Goal: Transaction & Acquisition: Book appointment/travel/reservation

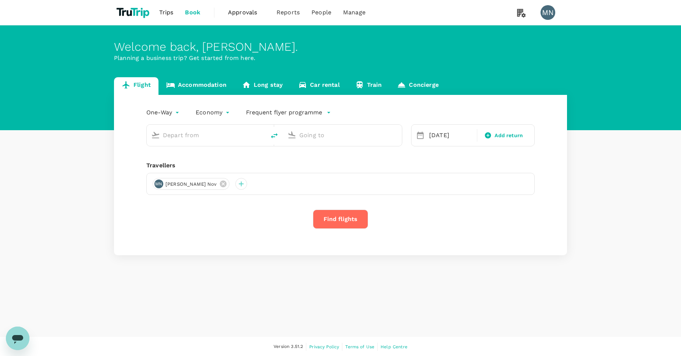
type input "[PERSON_NAME] (DJB)"
type input "Singapore Changi (SIN)"
type input "[PERSON_NAME] (DJB)"
type input "Singapore Changi (SIN)"
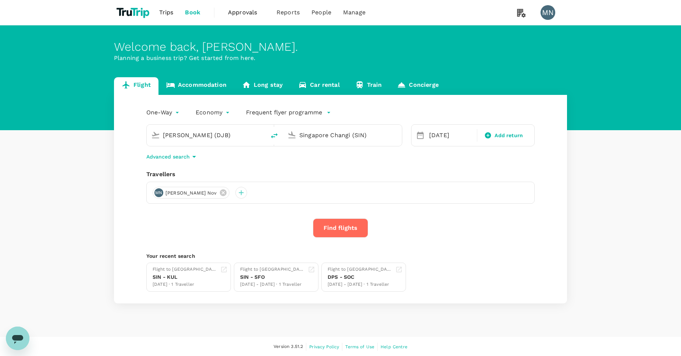
click at [353, 230] on button "Find flights" at bounding box center [340, 228] width 55 height 19
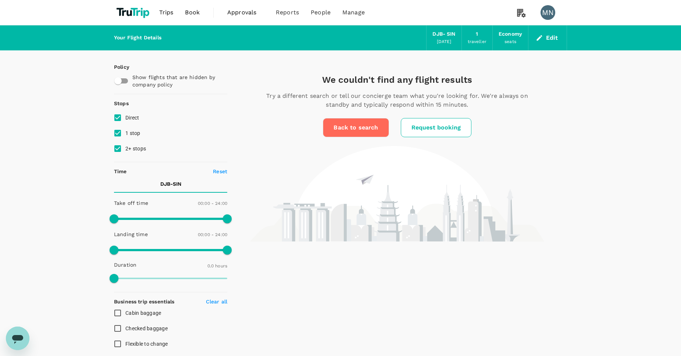
click at [548, 40] on button "Edit" at bounding box center [548, 38] width 26 height 12
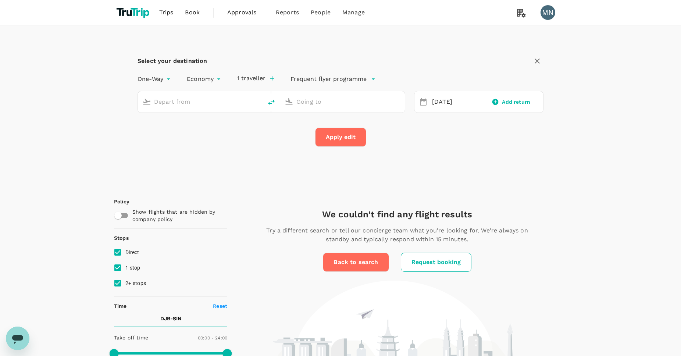
type input "[PERSON_NAME] (DJB)"
type input "Singapore Changi (SIN)"
click at [365, 99] on input "Singapore Changi (SIN)" at bounding box center [343, 101] width 93 height 11
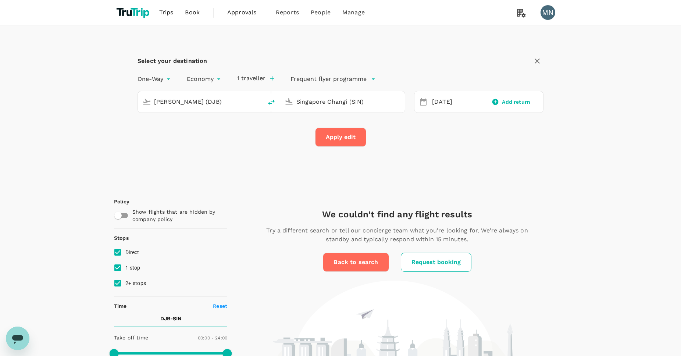
click at [231, 108] on div "[PERSON_NAME] (DJB)" at bounding box center [198, 100] width 119 height 15
click at [235, 104] on input "[PERSON_NAME] (DJB)" at bounding box center [200, 101] width 93 height 11
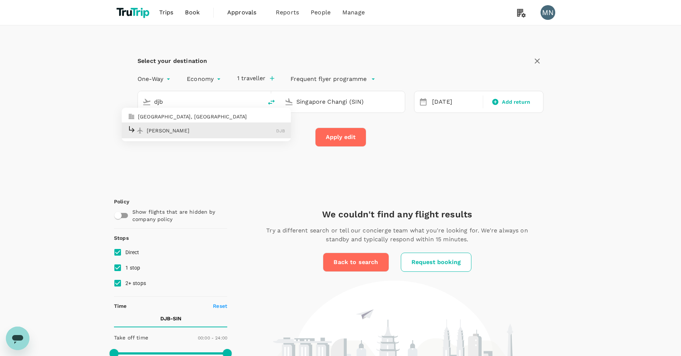
click at [234, 131] on p "[PERSON_NAME]" at bounding box center [211, 130] width 129 height 7
type input "[PERSON_NAME] (DJB)"
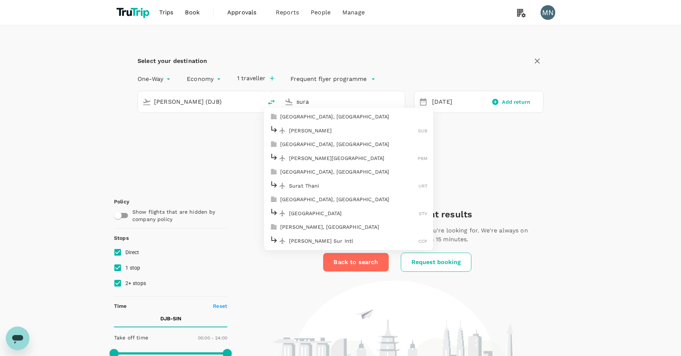
click at [386, 127] on p "[PERSON_NAME]" at bounding box center [353, 130] width 129 height 7
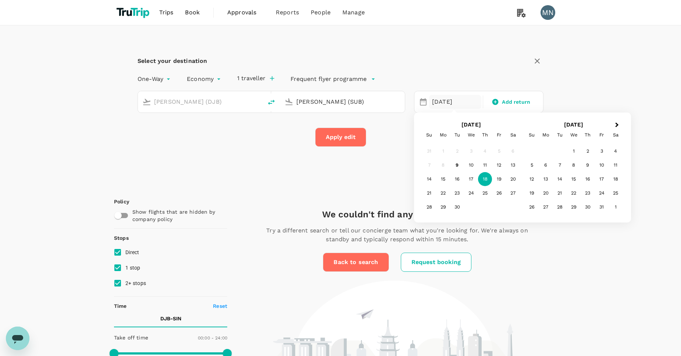
type input "[PERSON_NAME] (SUB)"
click at [345, 139] on button "Apply edit" at bounding box center [340, 137] width 51 height 19
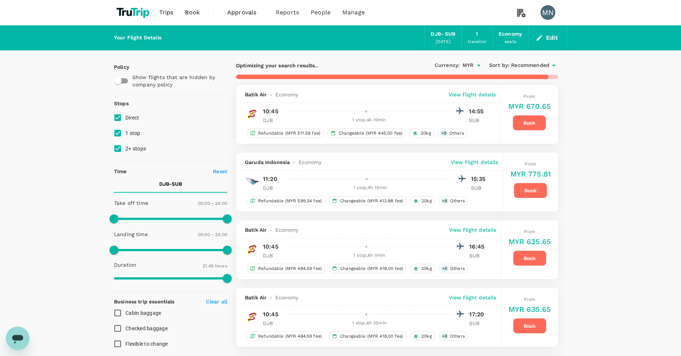
type input "1570"
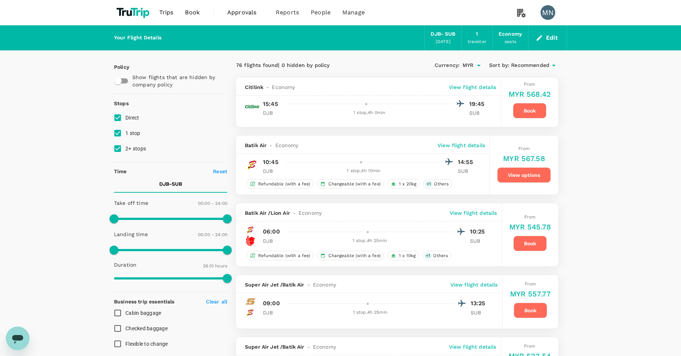
click at [482, 97] on div "Citilink - Economy View flight details 15:45 19:45 DJB 1 stop , 4h 0min SUB" at bounding box center [368, 102] width 265 height 49
click at [473, 86] on p "View flight details" at bounding box center [472, 87] width 47 height 7
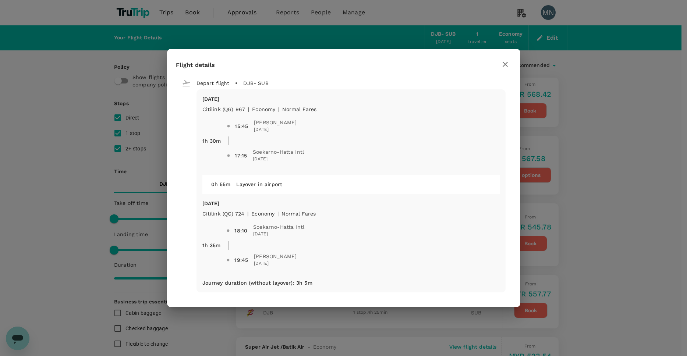
click at [505, 67] on icon "button" at bounding box center [505, 64] width 9 height 9
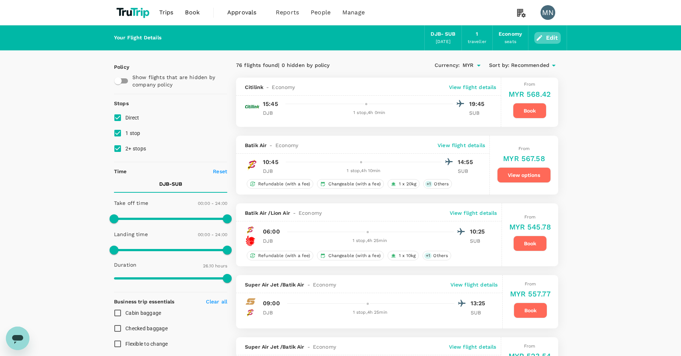
click at [551, 40] on button "Edit" at bounding box center [548, 38] width 26 height 12
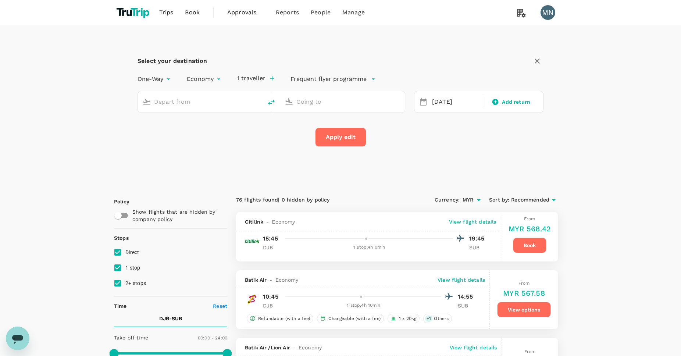
type input "[PERSON_NAME] (DJB)"
click at [341, 99] on input "[PERSON_NAME] (SUB)" at bounding box center [343, 101] width 93 height 11
type input "c"
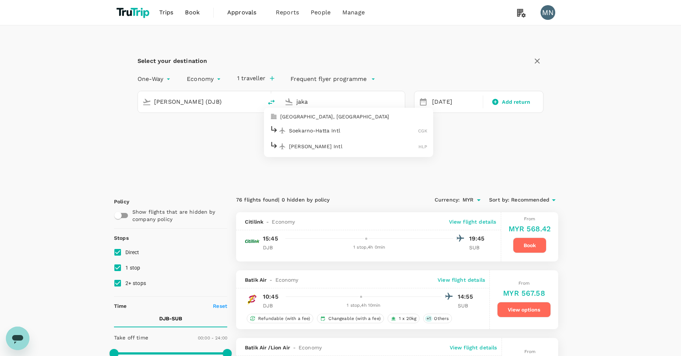
click at [356, 128] on p "Soekarno-Hatta Intl" at bounding box center [353, 130] width 129 height 7
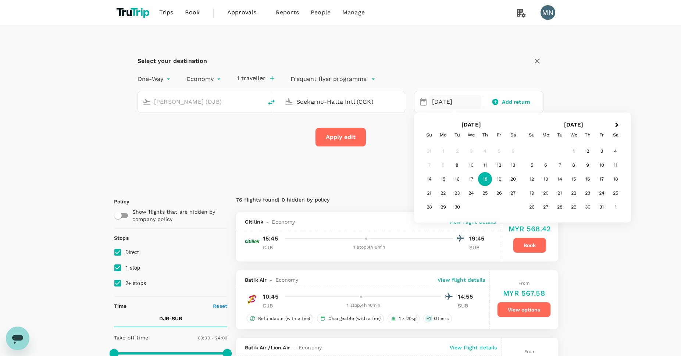
type input "Soekarno-Hatta Intl (CGK)"
click at [353, 141] on button "Apply edit" at bounding box center [340, 137] width 51 height 19
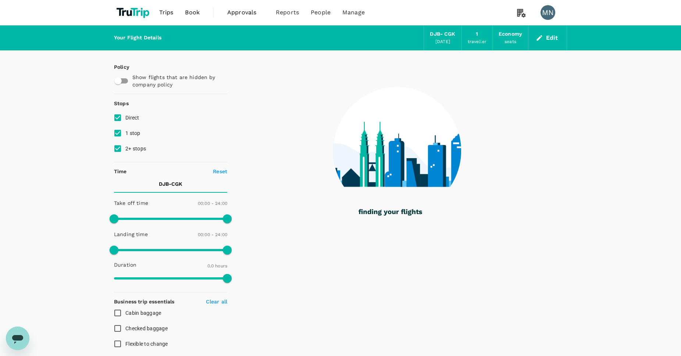
checkbox input "true"
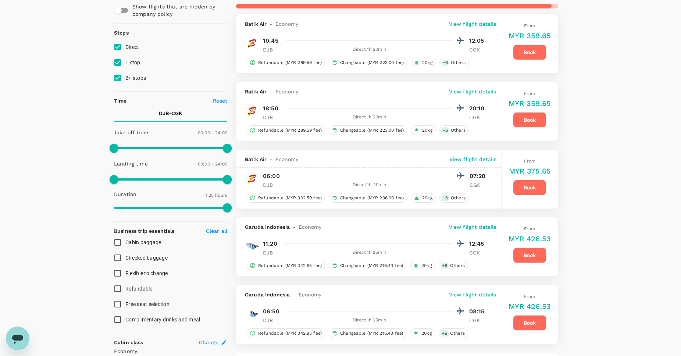
scroll to position [141, 0]
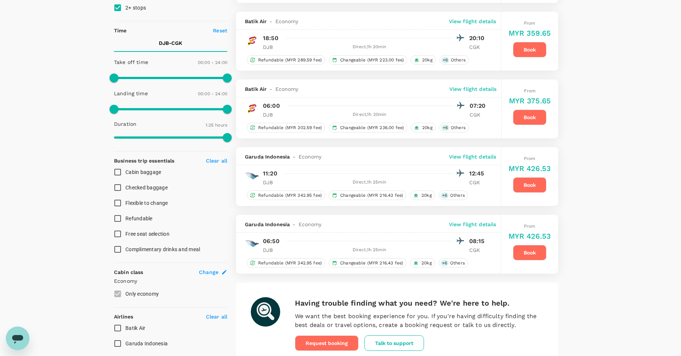
type input "305"
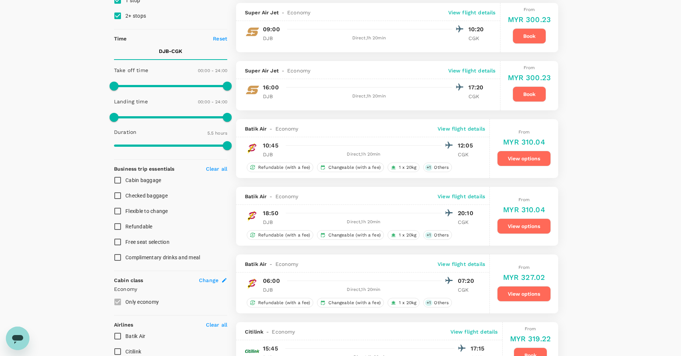
scroll to position [0, 0]
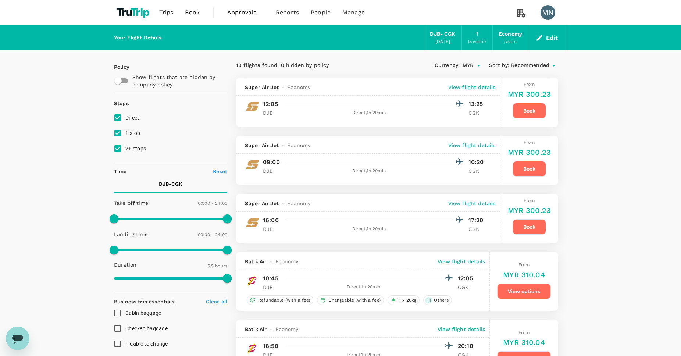
click at [550, 36] on button "Edit" at bounding box center [548, 38] width 26 height 12
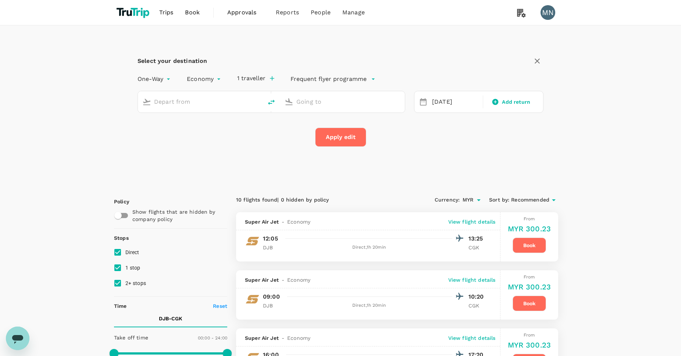
type input "[PERSON_NAME] (DJB)"
type input "Soekarno-Hatta Intl (CGK)"
click at [273, 102] on icon "delete" at bounding box center [271, 102] width 9 height 9
type input "Soekarno-Hatta Intl (CGK)"
click at [305, 96] on input "[PERSON_NAME] (DJB)" at bounding box center [343, 101] width 93 height 11
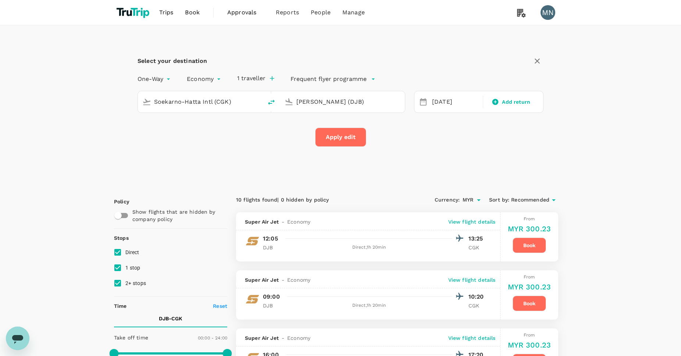
click at [305, 96] on input "[PERSON_NAME] (DJB)" at bounding box center [343, 101] width 93 height 11
click at [334, 130] on p "Singapore Changi" at bounding box center [354, 130] width 131 height 7
type input "Singapore Changi (SIN)"
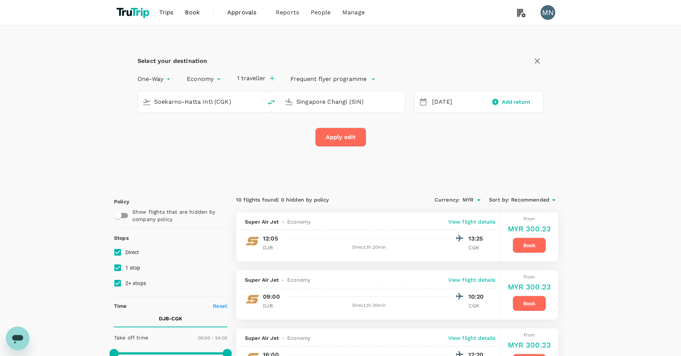
click at [359, 136] on button "Apply edit" at bounding box center [340, 137] width 51 height 19
checkbox input "false"
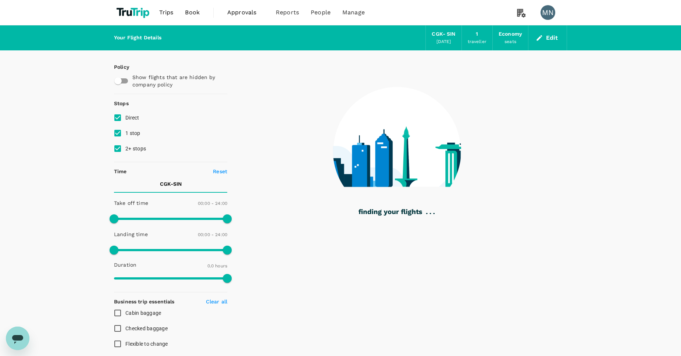
type input "1010"
checkbox input "true"
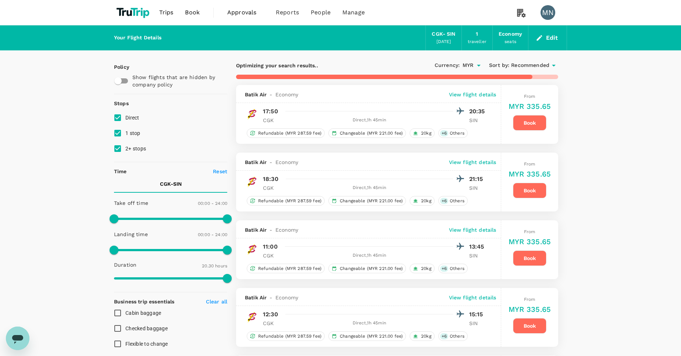
type input "1705"
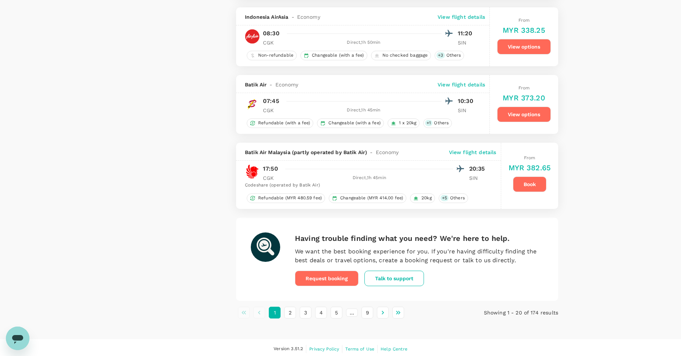
scroll to position [1203, 0]
click at [292, 309] on button "2" at bounding box center [290, 312] width 12 height 12
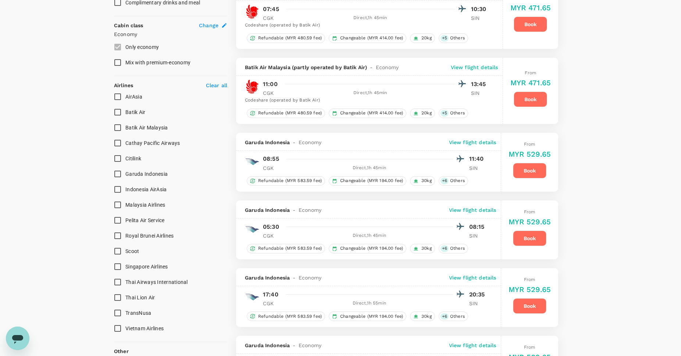
scroll to position [0, 0]
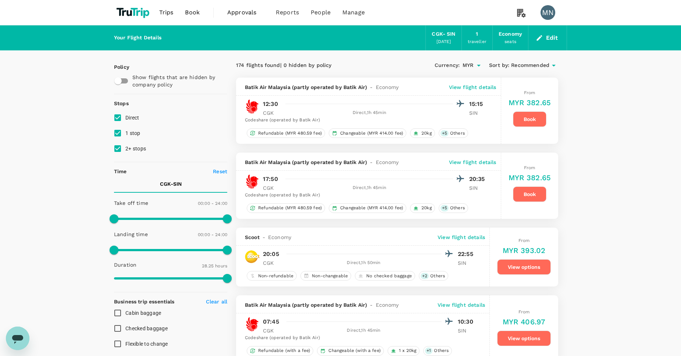
click at [142, 13] on img at bounding box center [133, 12] width 39 height 16
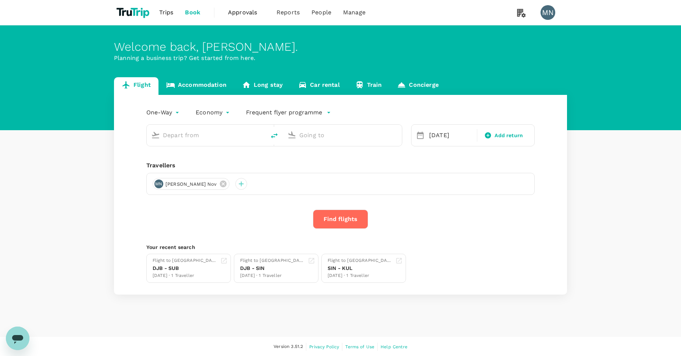
type input "Soekarno-Hatta Intl (CGK)"
type input "Singapore Changi (SIN)"
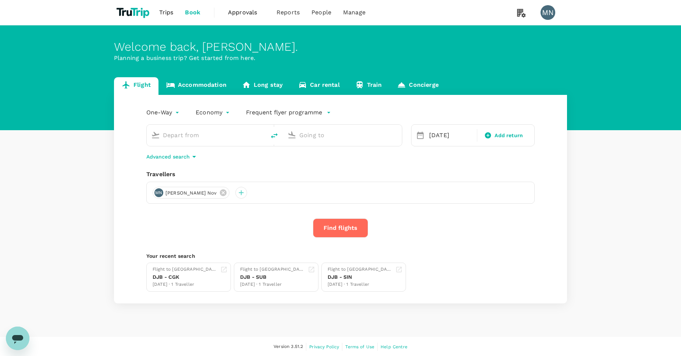
type input "Soekarno-Hatta Intl (CGK)"
type input "Singapore Changi (SIN)"
click at [183, 156] on p "Advanced search" at bounding box center [167, 156] width 43 height 7
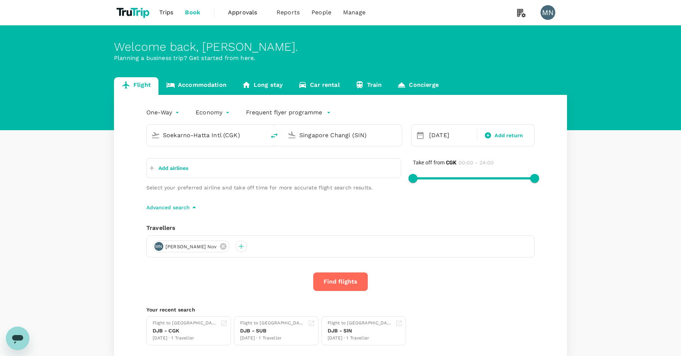
click at [241, 132] on input "Soekarno-Hatta Intl (CGK)" at bounding box center [206, 134] width 87 height 11
click at [241, 162] on p "[PERSON_NAME]" at bounding box center [217, 163] width 129 height 7
type input "[PERSON_NAME] (DJB)"
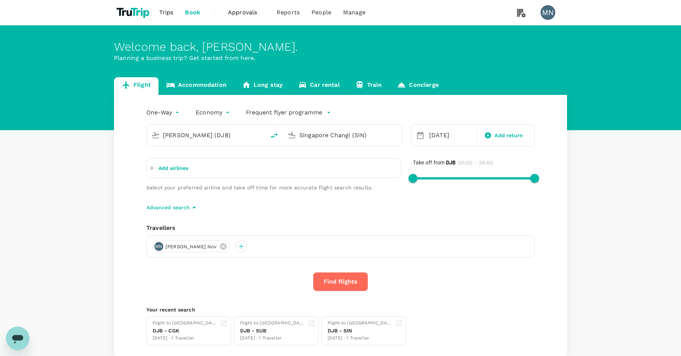
click at [175, 171] on p "Add airlines" at bounding box center [174, 167] width 30 height 7
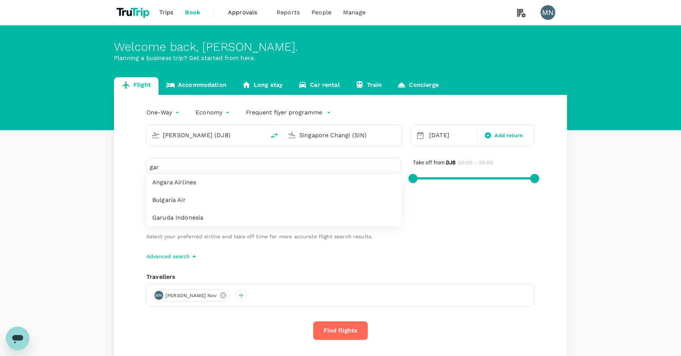
type input "gar"
click at [183, 216] on span "Garuda Indonesia" at bounding box center [273, 217] width 243 height 9
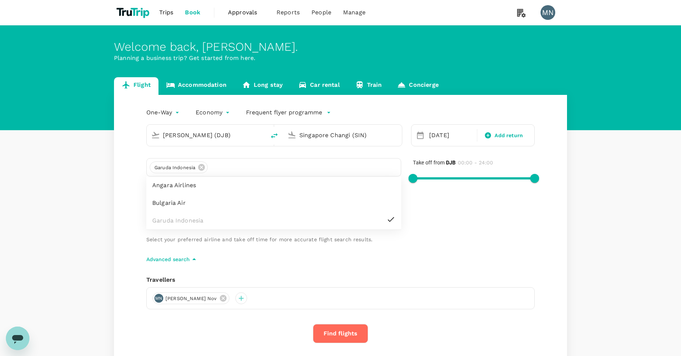
click at [463, 211] on div "Take off from DJB 00:00 - 24:00" at bounding box center [468, 194] width 134 height 97
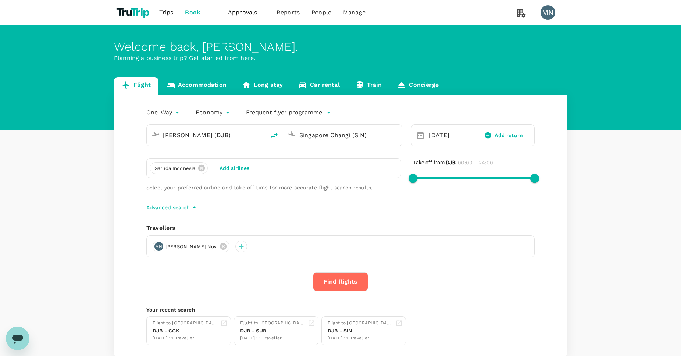
click at [342, 278] on button "Find flights" at bounding box center [340, 281] width 55 height 19
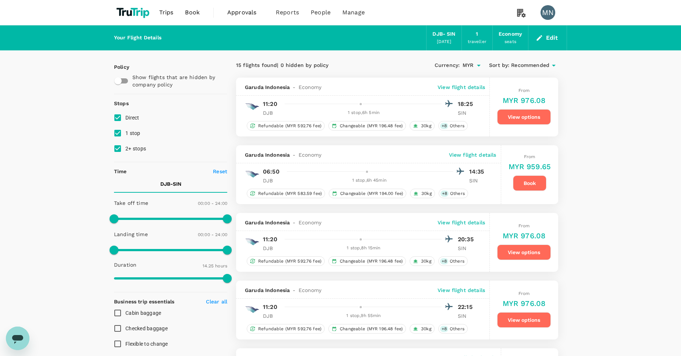
click at [135, 17] on img at bounding box center [133, 12] width 39 height 16
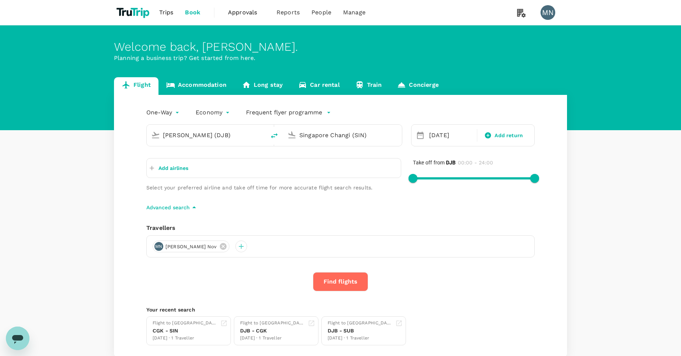
type input "[PERSON_NAME] (DJB)"
type input "Singapore Changi (SIN)"
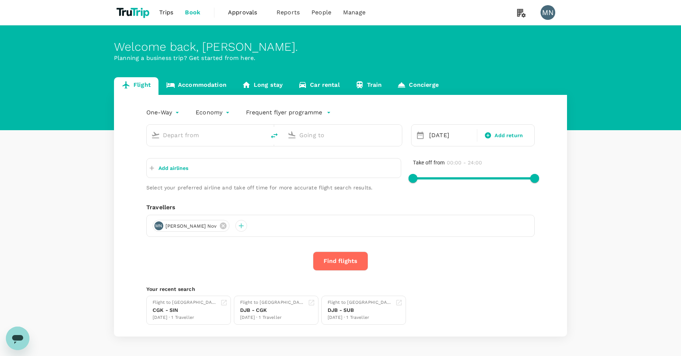
type input "[PERSON_NAME] (DJB)"
type input "Singapore Changi (SIN)"
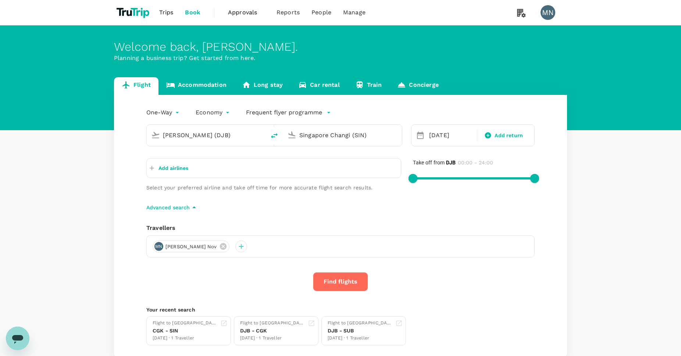
click at [354, 279] on button "Find flights" at bounding box center [340, 281] width 55 height 19
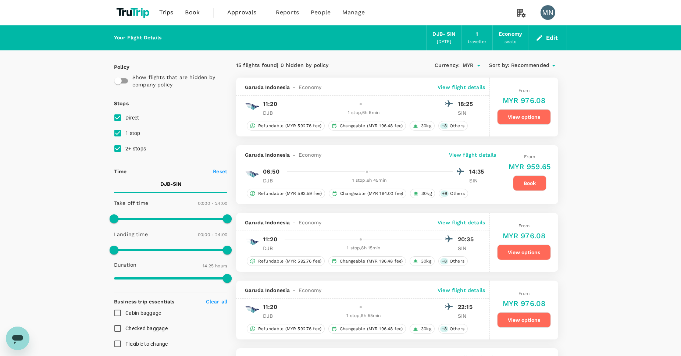
click at [550, 37] on button "Edit" at bounding box center [548, 38] width 26 height 12
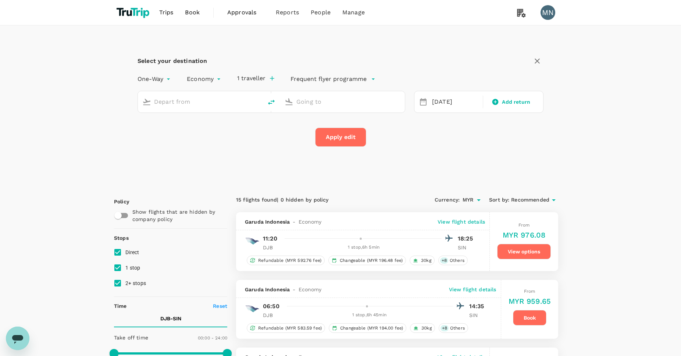
type input "[PERSON_NAME] (DJB)"
type input "Singapore Changi (SIN)"
click at [132, 17] on img at bounding box center [133, 12] width 39 height 16
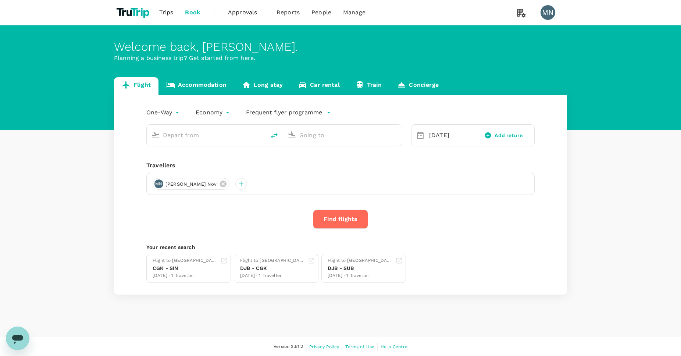
type input "[PERSON_NAME] (DJB)"
type input "Singapore Changi (SIN)"
type input "[PERSON_NAME] (DJB)"
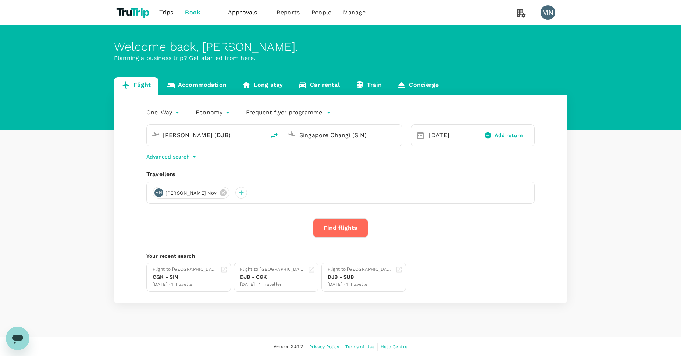
click at [194, 158] on icon "button" at bounding box center [194, 156] width 9 height 9
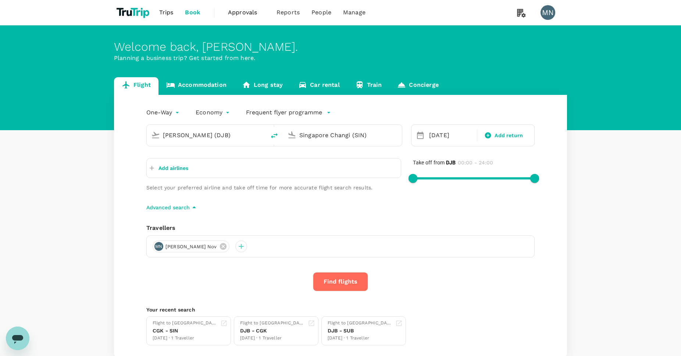
click at [181, 167] on p "Add airlines" at bounding box center [174, 167] width 30 height 7
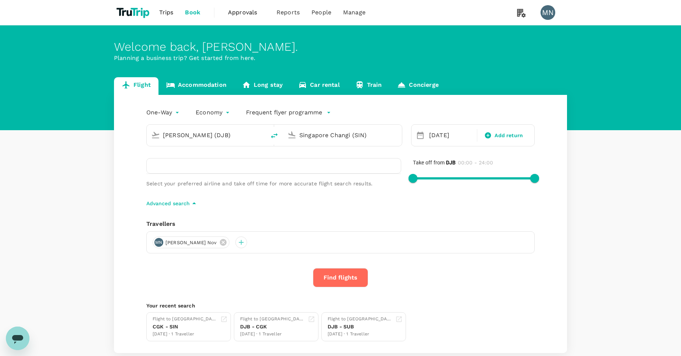
click at [341, 132] on input "Singapore Changi (SIN)" at bounding box center [342, 134] width 87 height 11
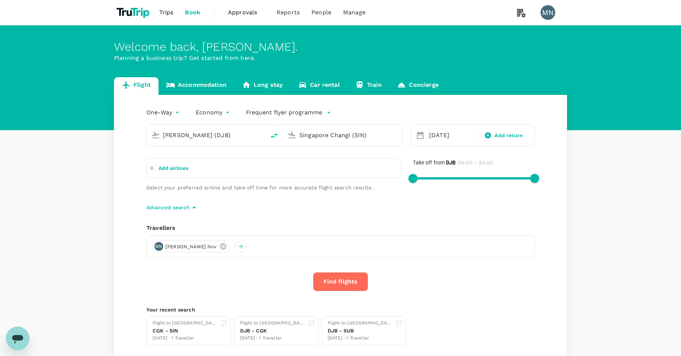
click at [341, 132] on input "Singapore Changi (SIN)" at bounding box center [342, 134] width 87 height 11
click at [352, 164] on p "Soekarno-Hatta Intl" at bounding box center [353, 163] width 129 height 7
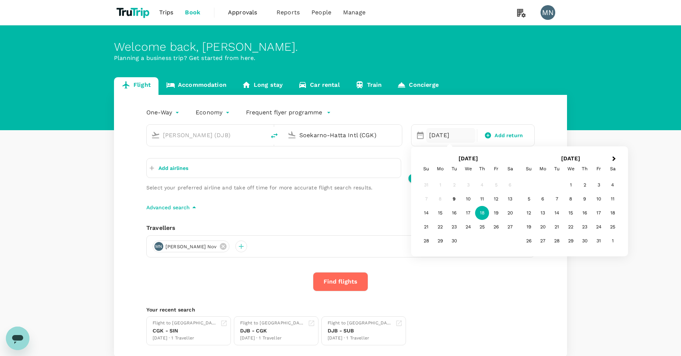
type input "Soekarno-Hatta Intl (CGK)"
click at [374, 218] on div "One-Way oneway Economy economy Frequent flyer programme Sultan [PERSON_NAME] (D…" at bounding box center [340, 226] width 453 height 262
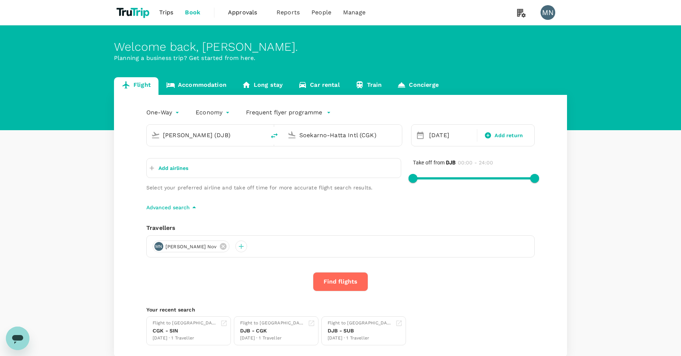
click at [340, 283] on button "Find flights" at bounding box center [340, 281] width 55 height 19
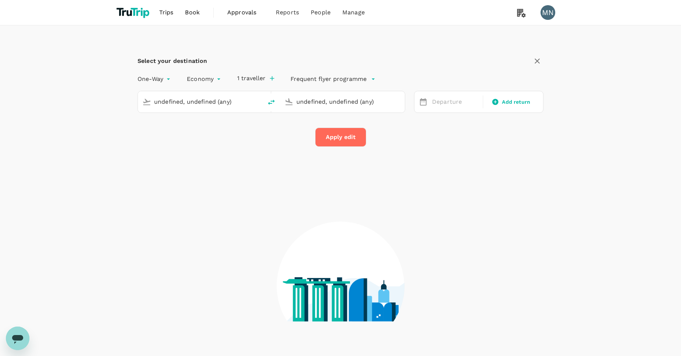
type input "[PERSON_NAME] (DJB)"
type input "Soekarno-Hatta Intl (CGK)"
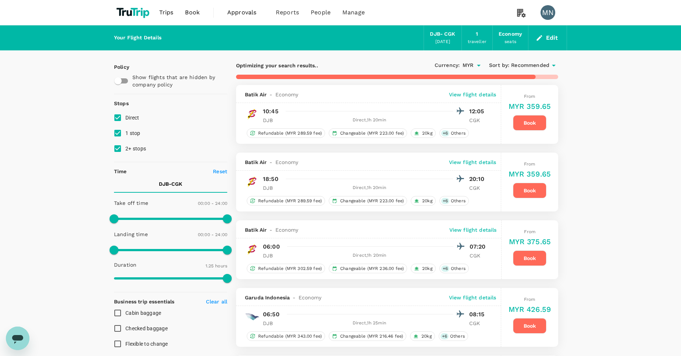
type input "305"
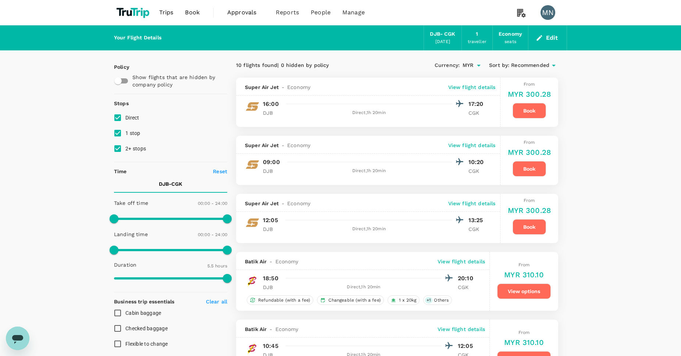
click at [553, 38] on button "Edit" at bounding box center [548, 38] width 26 height 12
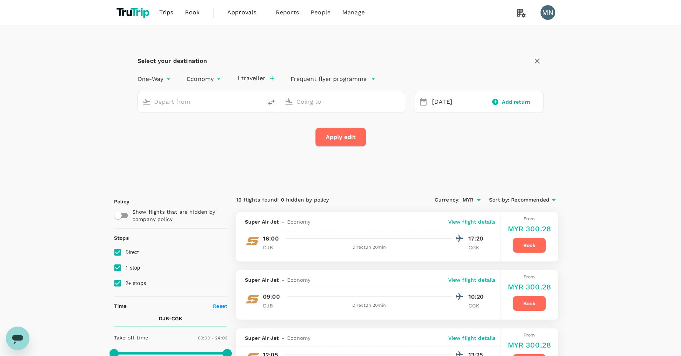
type input "[PERSON_NAME] (DJB)"
click at [345, 102] on input "Soekarno-Hatta Intl (CGK)" at bounding box center [343, 101] width 93 height 11
click at [363, 129] on p "Singapore Changi" at bounding box center [354, 130] width 131 height 7
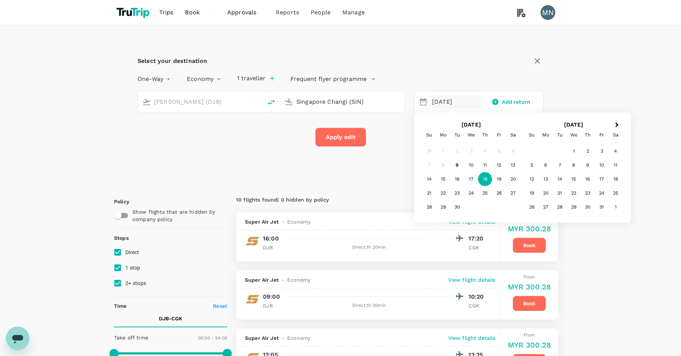
type input "Singapore Changi (SIN)"
click at [343, 135] on button "Apply edit" at bounding box center [340, 137] width 51 height 19
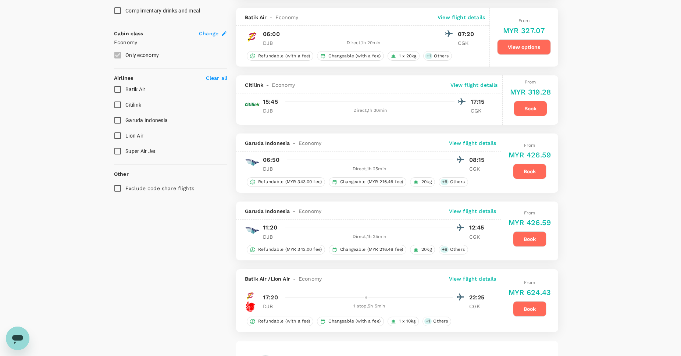
scroll to position [514, 0]
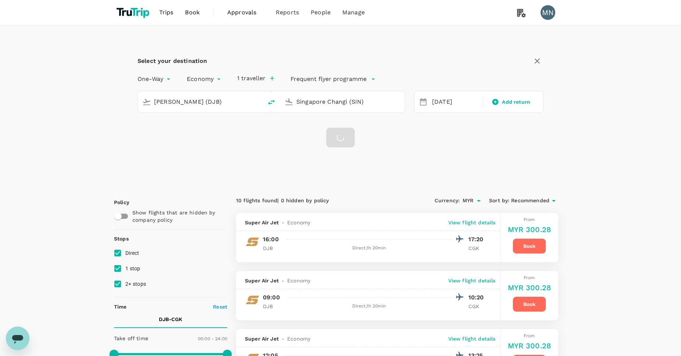
checkbox input "false"
